Goal: Task Accomplishment & Management: Complete application form

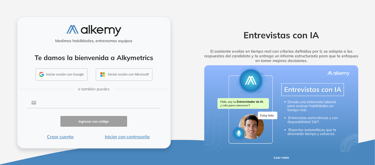
click at [68, 106] on input "text" at bounding box center [98, 102] width 124 height 10
type input "**********"
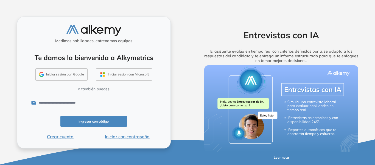
click at [77, 118] on button "Ingresar con código" at bounding box center [93, 121] width 67 height 11
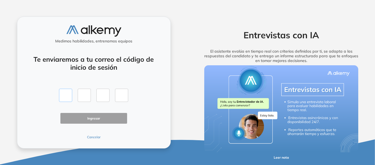
click at [62, 94] on input "text" at bounding box center [65, 94] width 13 height 13
type input "*"
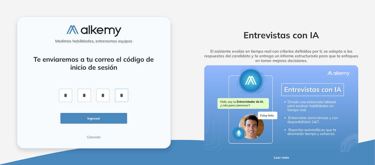
type input "*"
click at [101, 119] on button "Ingresar" at bounding box center [93, 118] width 67 height 11
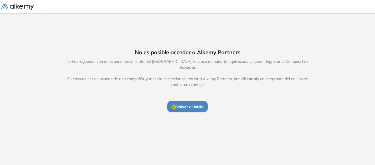
click at [195, 65] on span "aquí" at bounding box center [191, 67] width 8 height 5
